Goal: Transaction & Acquisition: Download file/media

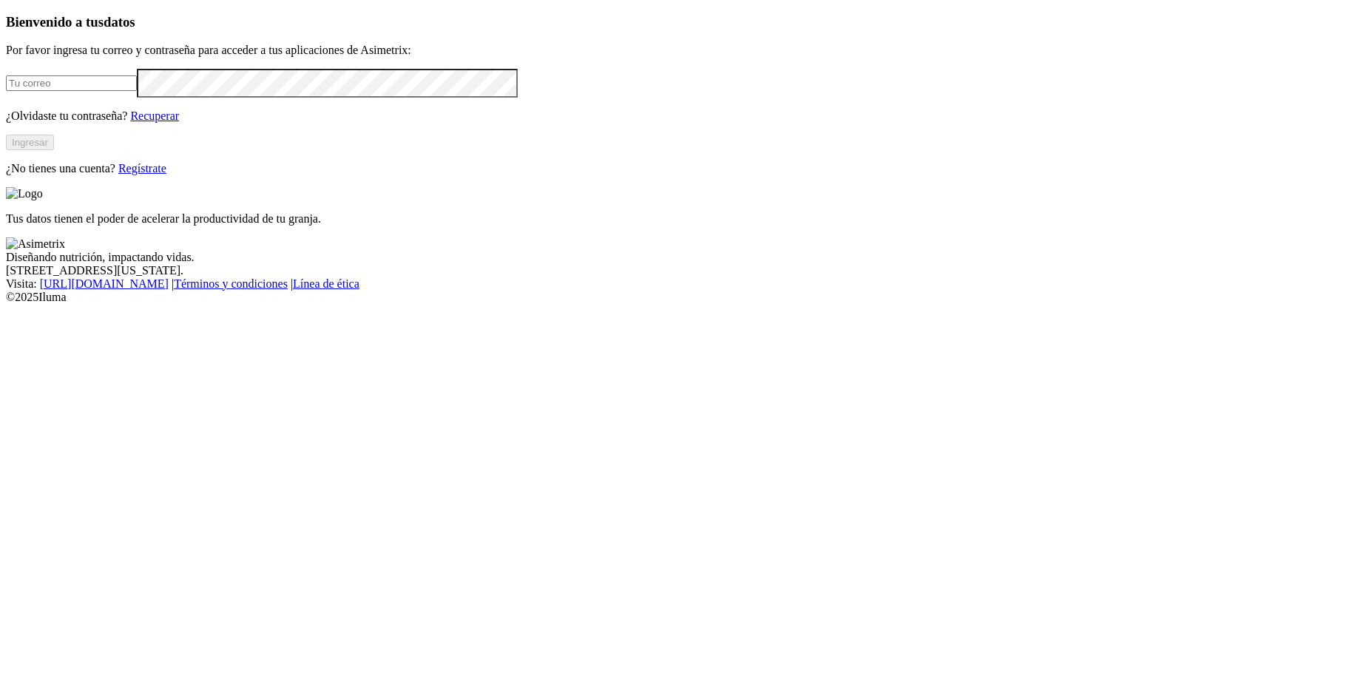
type input "[PERSON_NAME][EMAIL_ADDRESS][PERSON_NAME][DOMAIN_NAME]"
click at [54, 150] on button "Ingresar" at bounding box center [30, 143] width 48 height 16
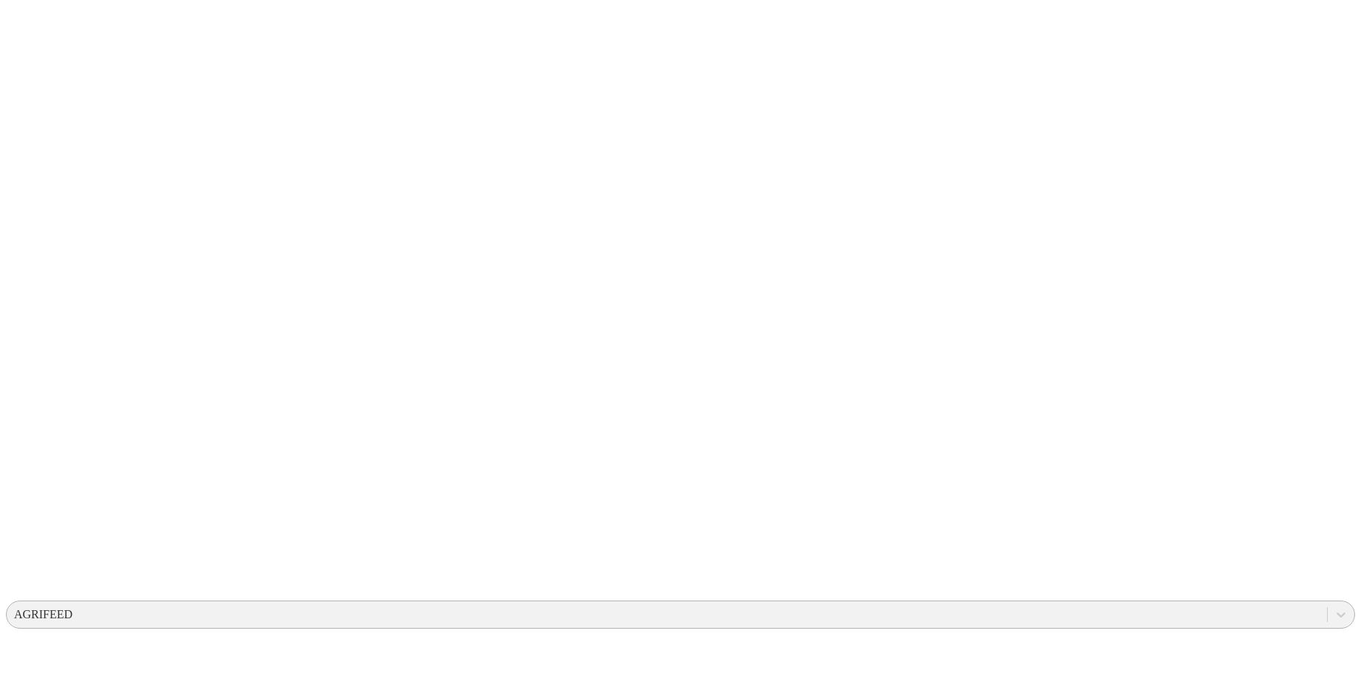
click at [72, 608] on div "AGRIFEED" at bounding box center [43, 614] width 58 height 13
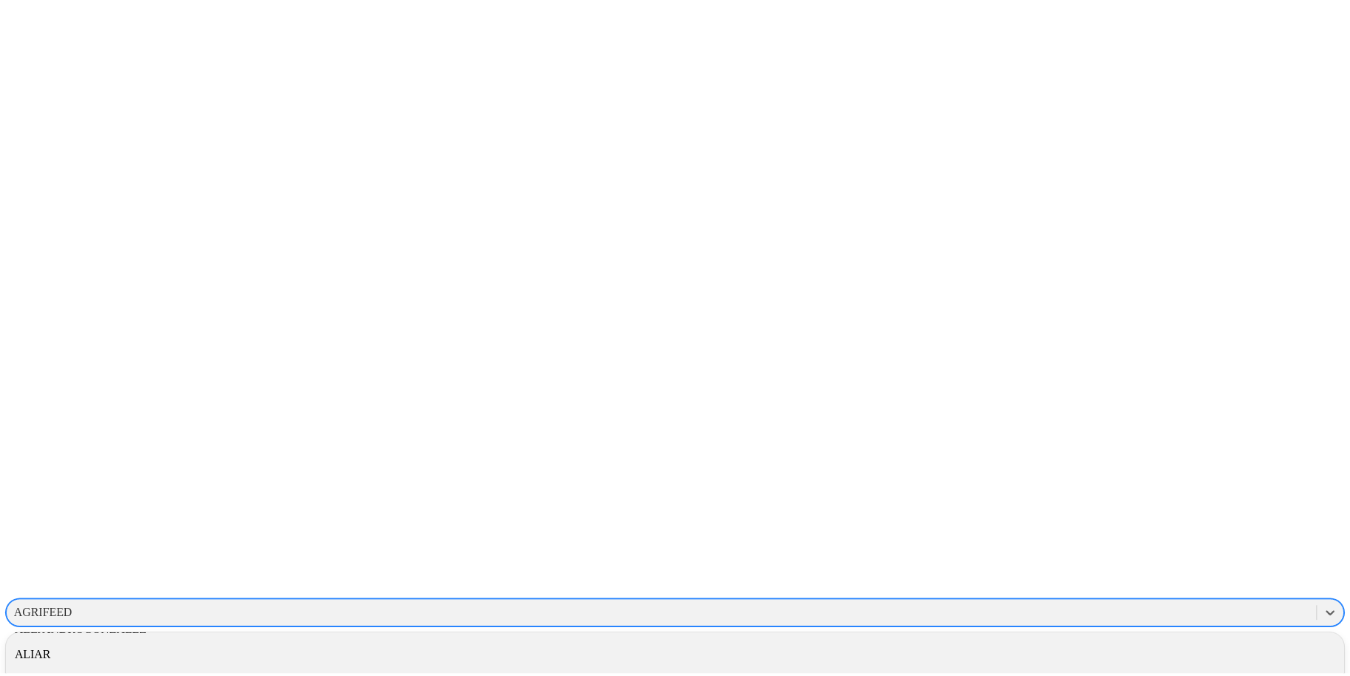
scroll to position [319, 0]
click at [1170, 646] on div "ALIAR" at bounding box center [680, 658] width 1349 height 25
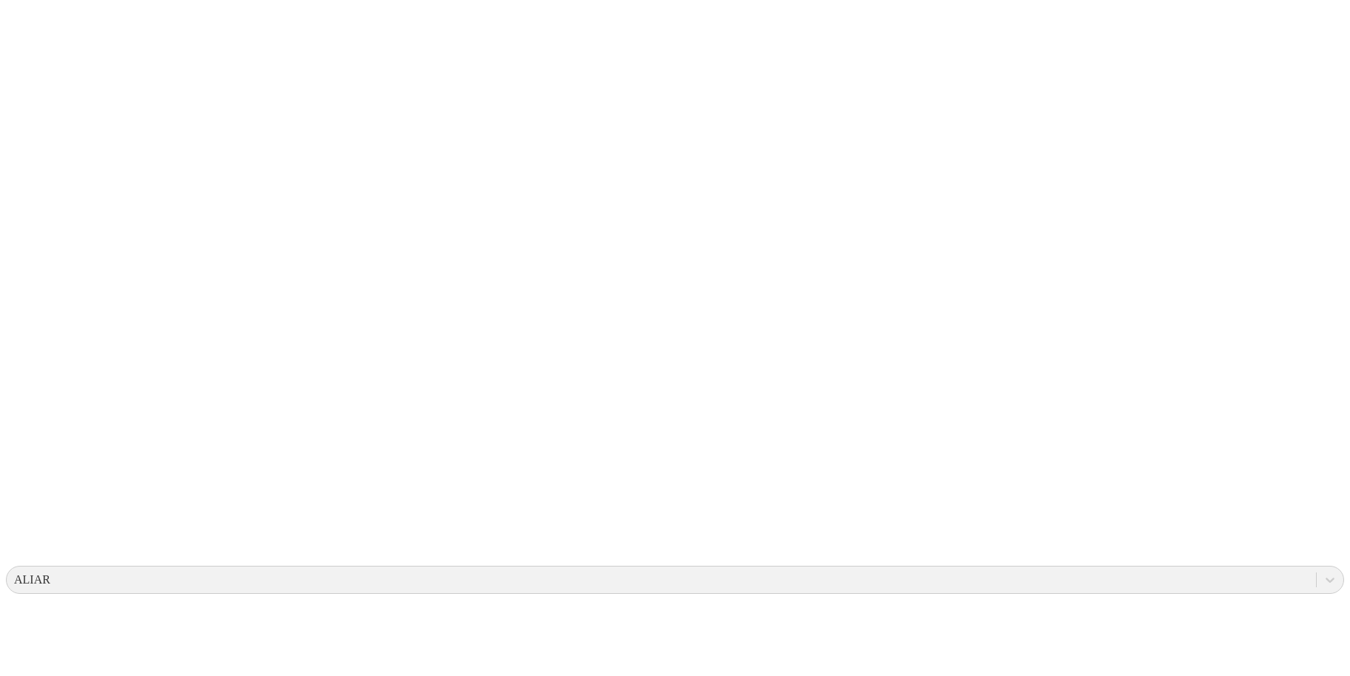
scroll to position [58, 0]
